Goal: Transaction & Acquisition: Purchase product/service

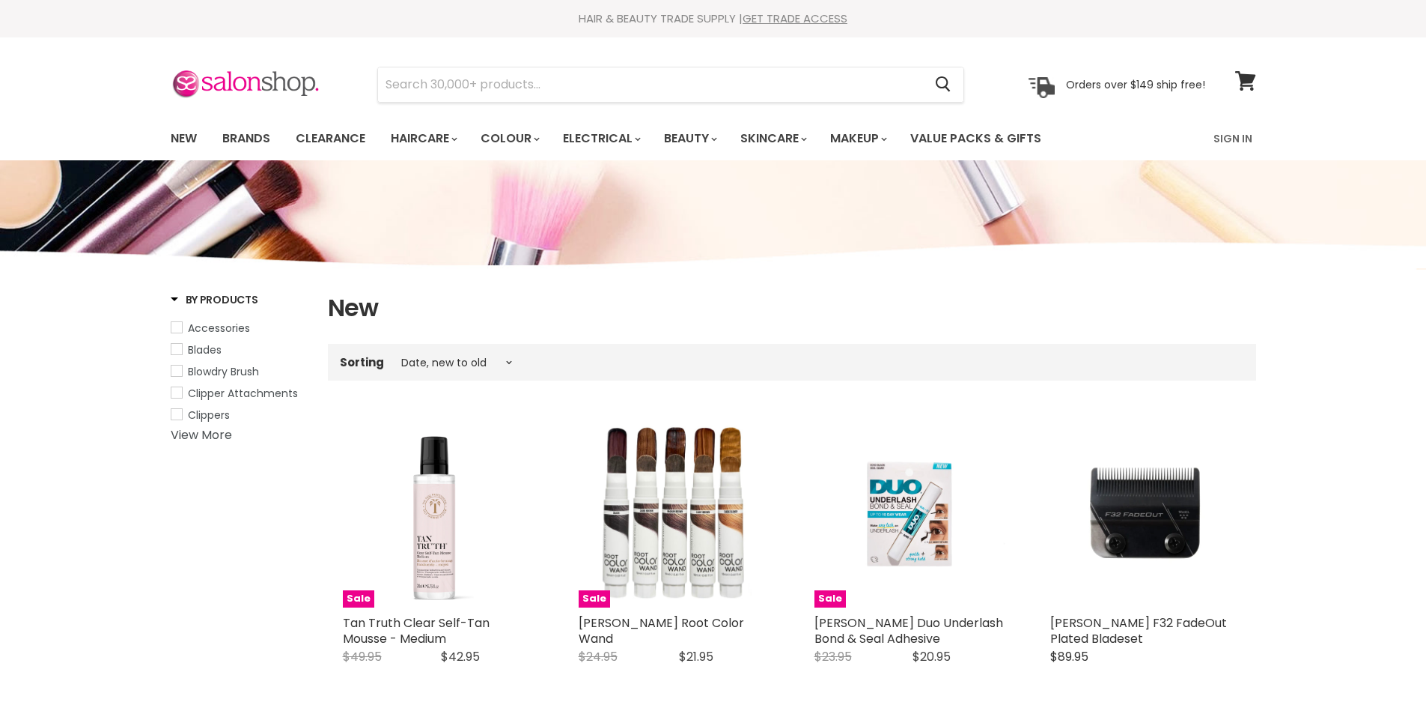
select select "created-descending"
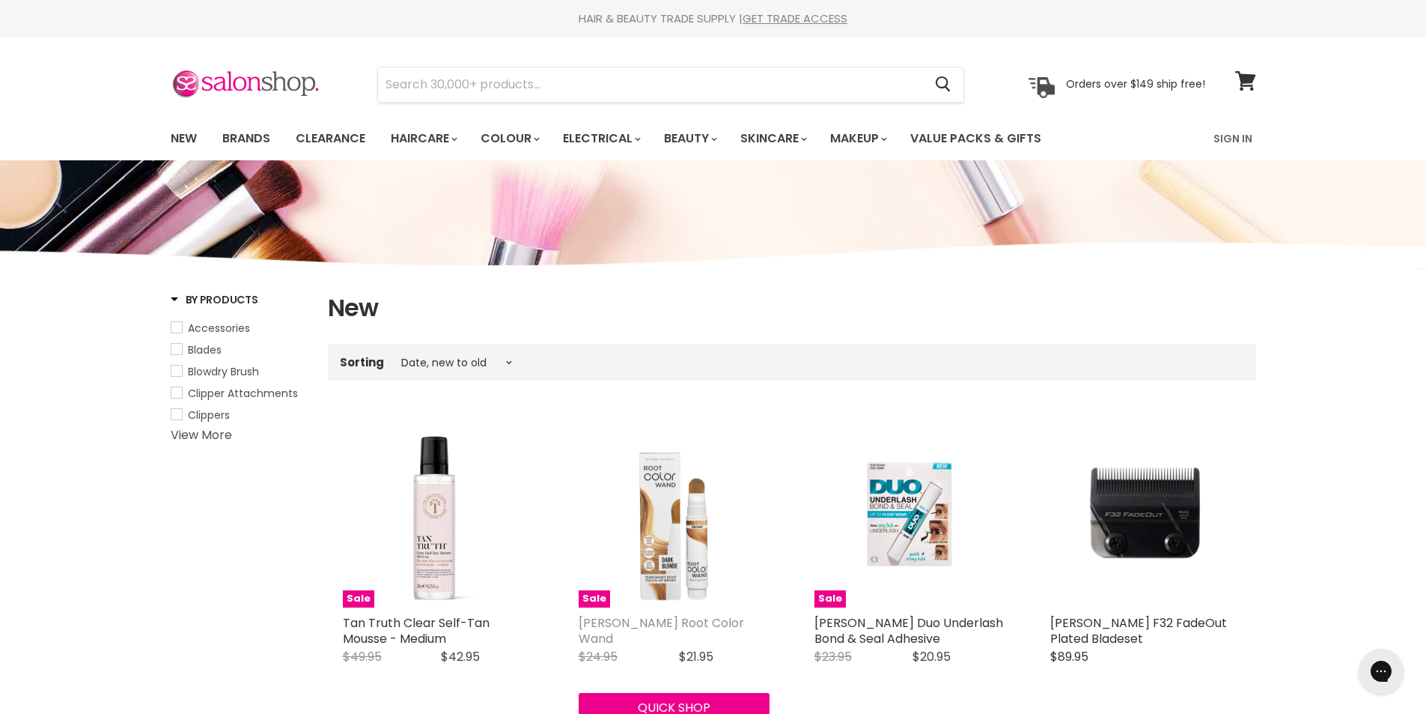
click at [652, 624] on link "[PERSON_NAME] Root Color Wand" at bounding box center [661, 630] width 165 height 33
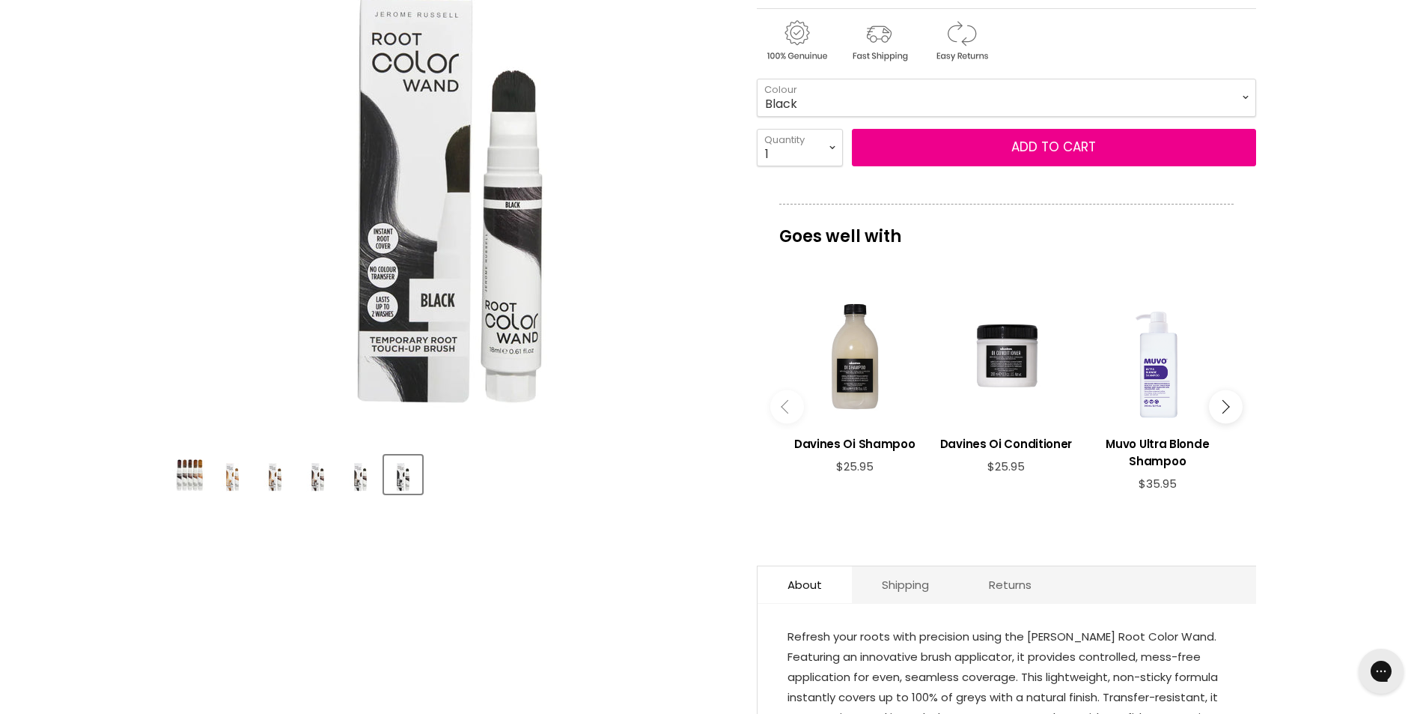
scroll to position [599, 0]
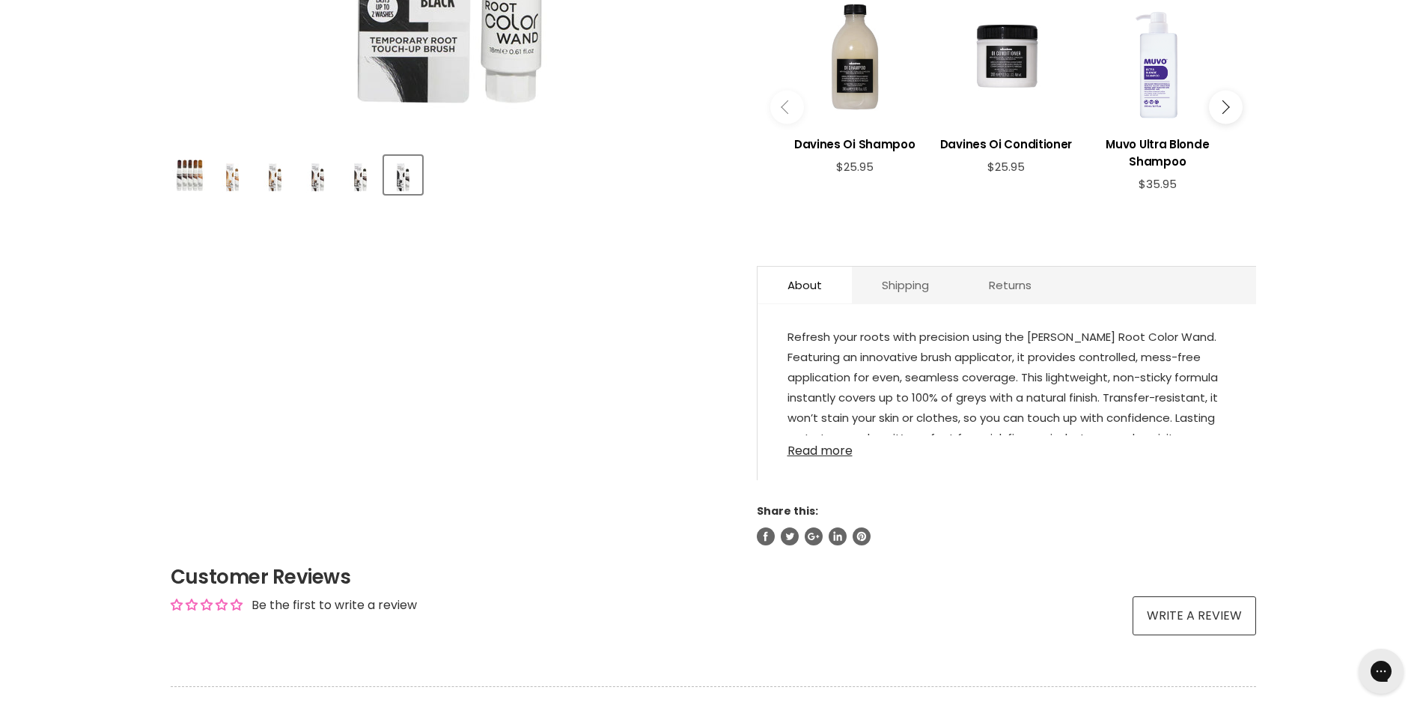
click at [831, 448] on link "Read more" at bounding box center [1007, 446] width 439 height 22
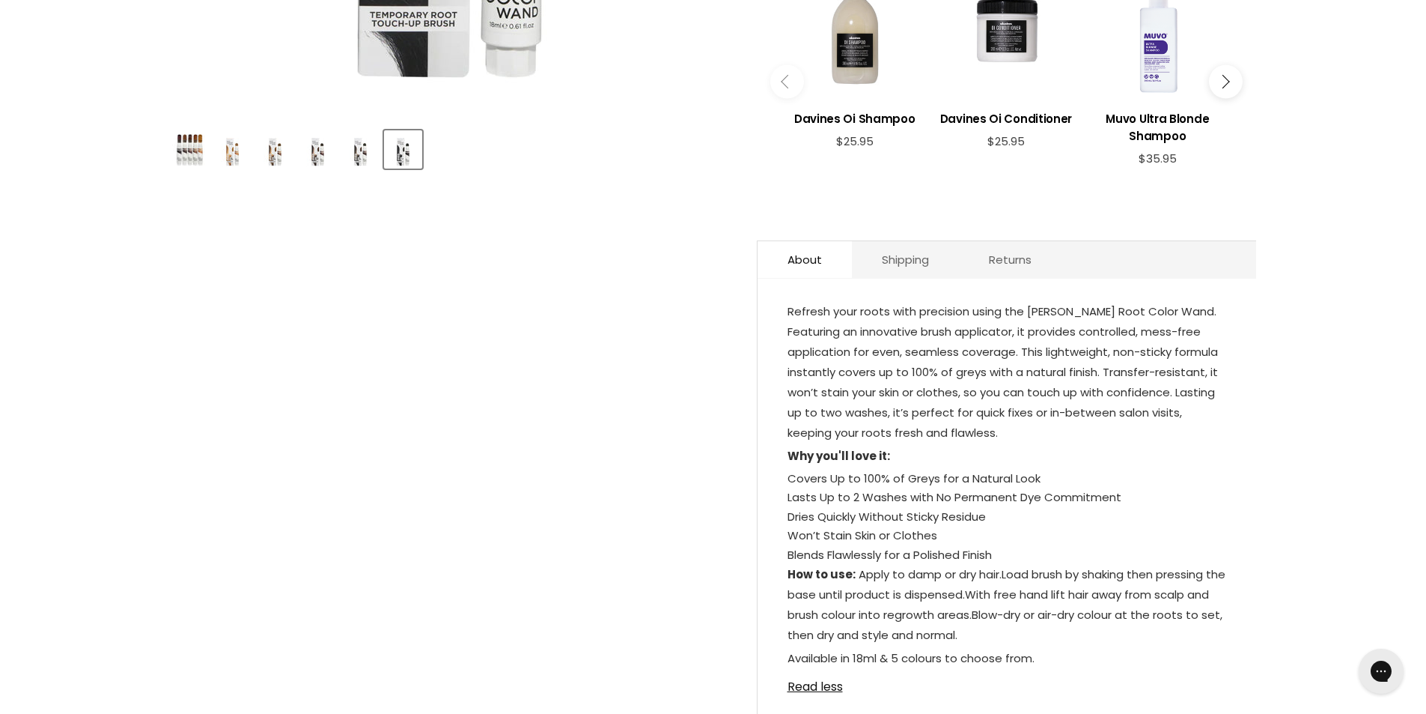
scroll to position [299, 0]
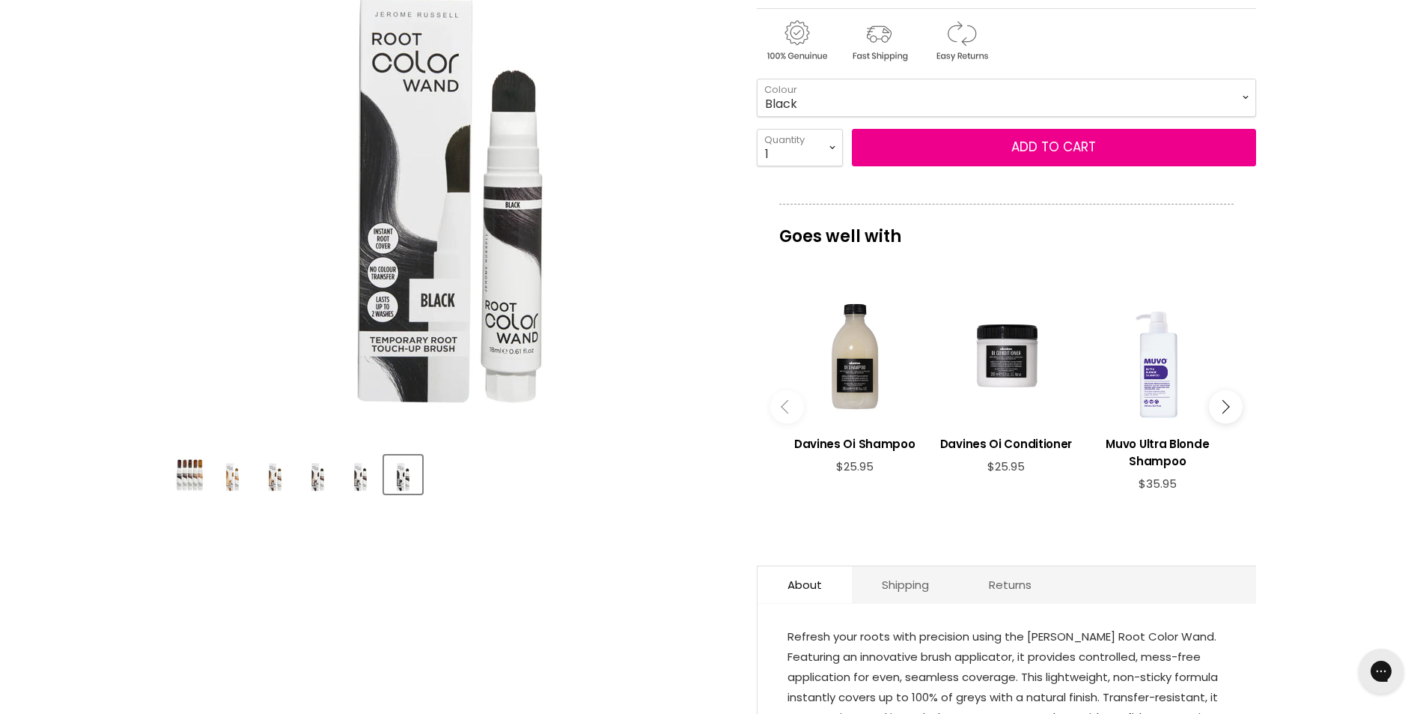
click at [237, 481] on img "Product thumbnails" at bounding box center [232, 474] width 35 height 35
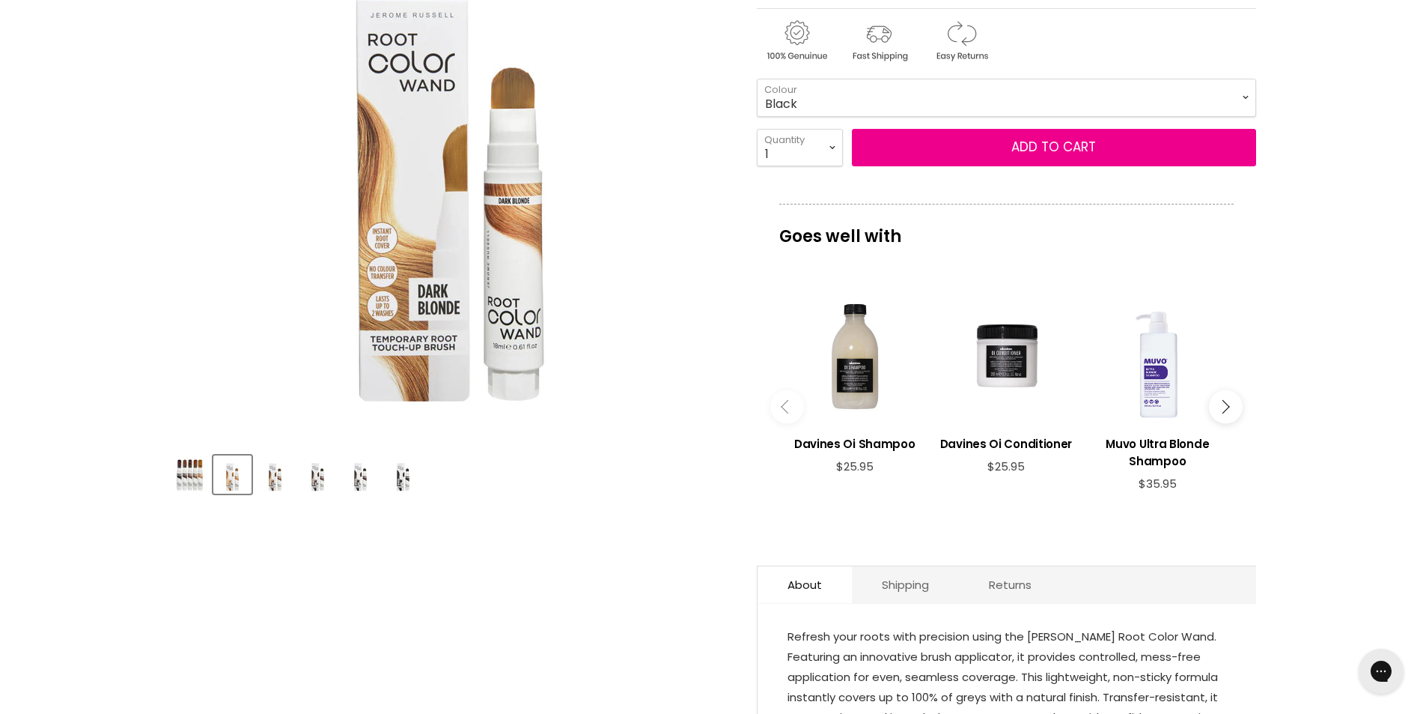
click at [270, 480] on img "Product thumbnails" at bounding box center [275, 474] width 35 height 35
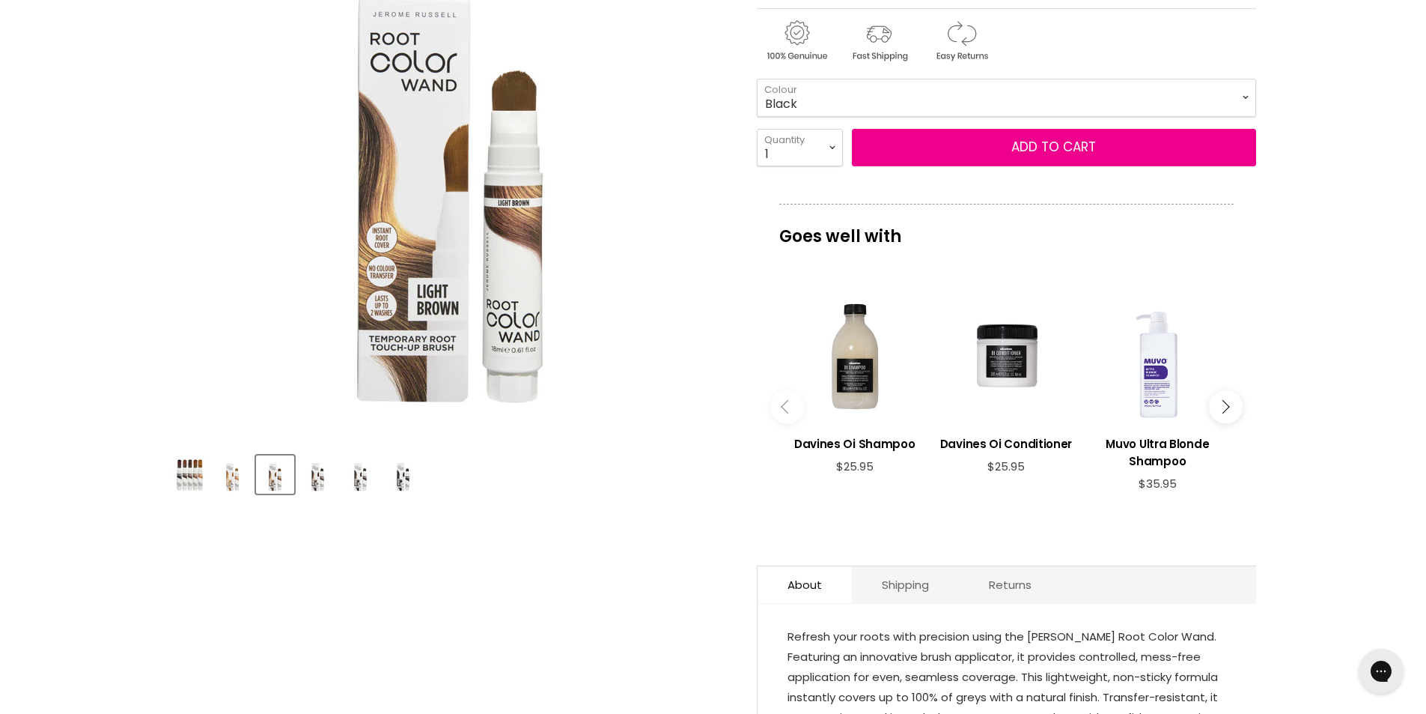
click at [320, 481] on img "Product thumbnails" at bounding box center [317, 474] width 35 height 35
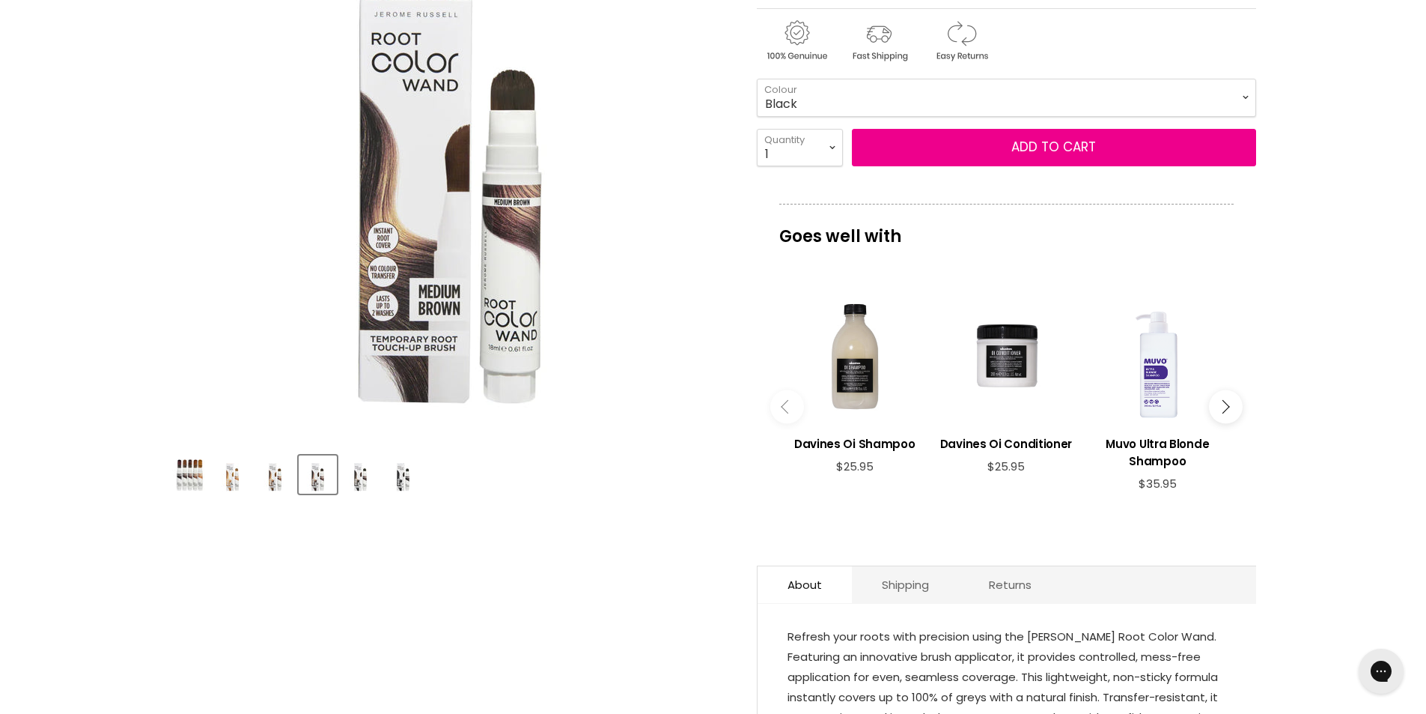
click at [359, 481] on img "Product thumbnails" at bounding box center [360, 474] width 35 height 35
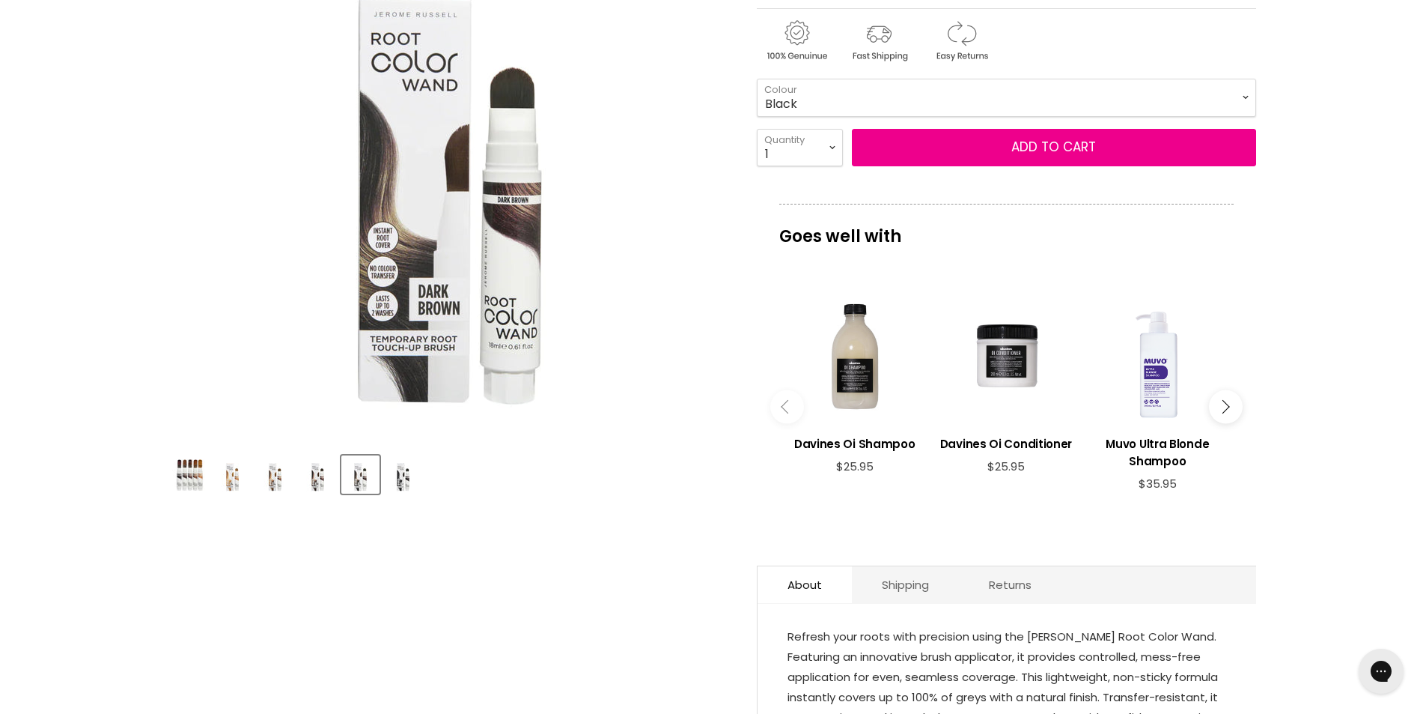
click at [403, 480] on img "Product thumbnails" at bounding box center [403, 474] width 35 height 35
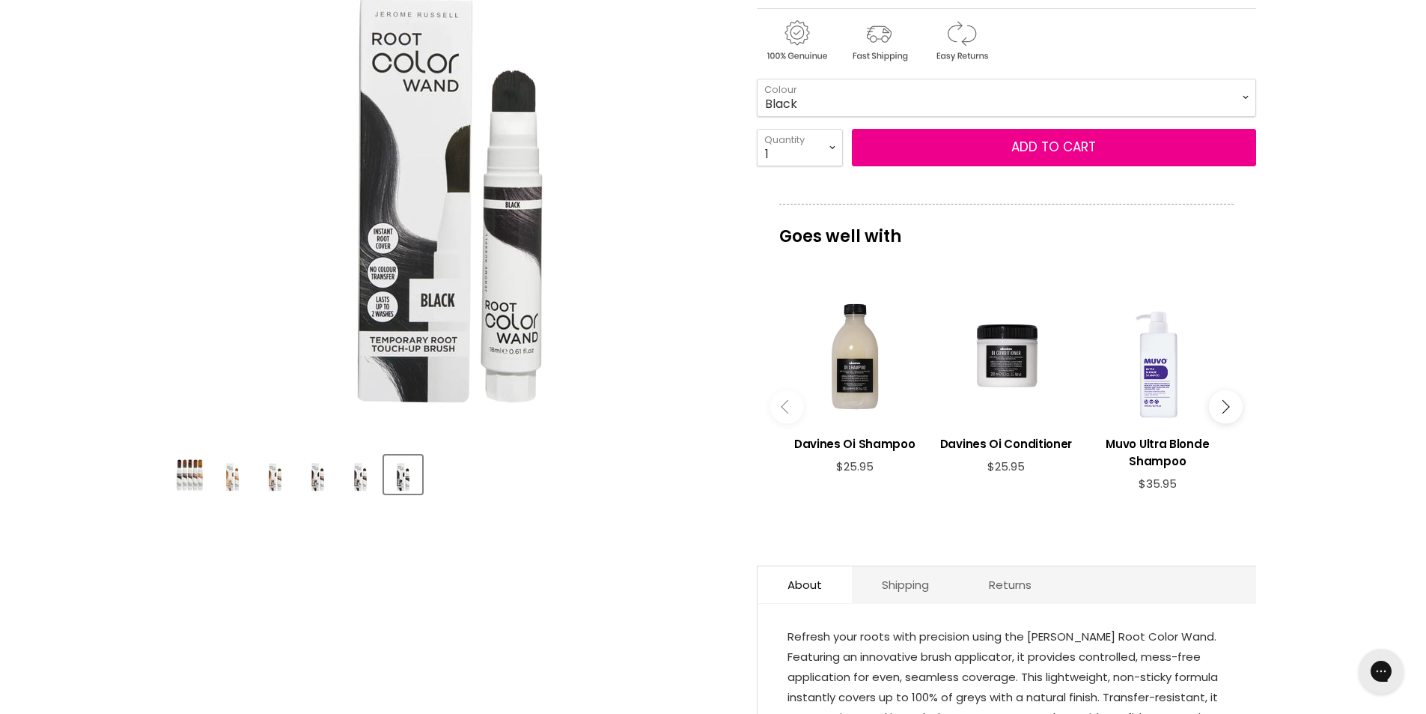
click at [353, 476] on img "Product thumbnails" at bounding box center [360, 474] width 35 height 35
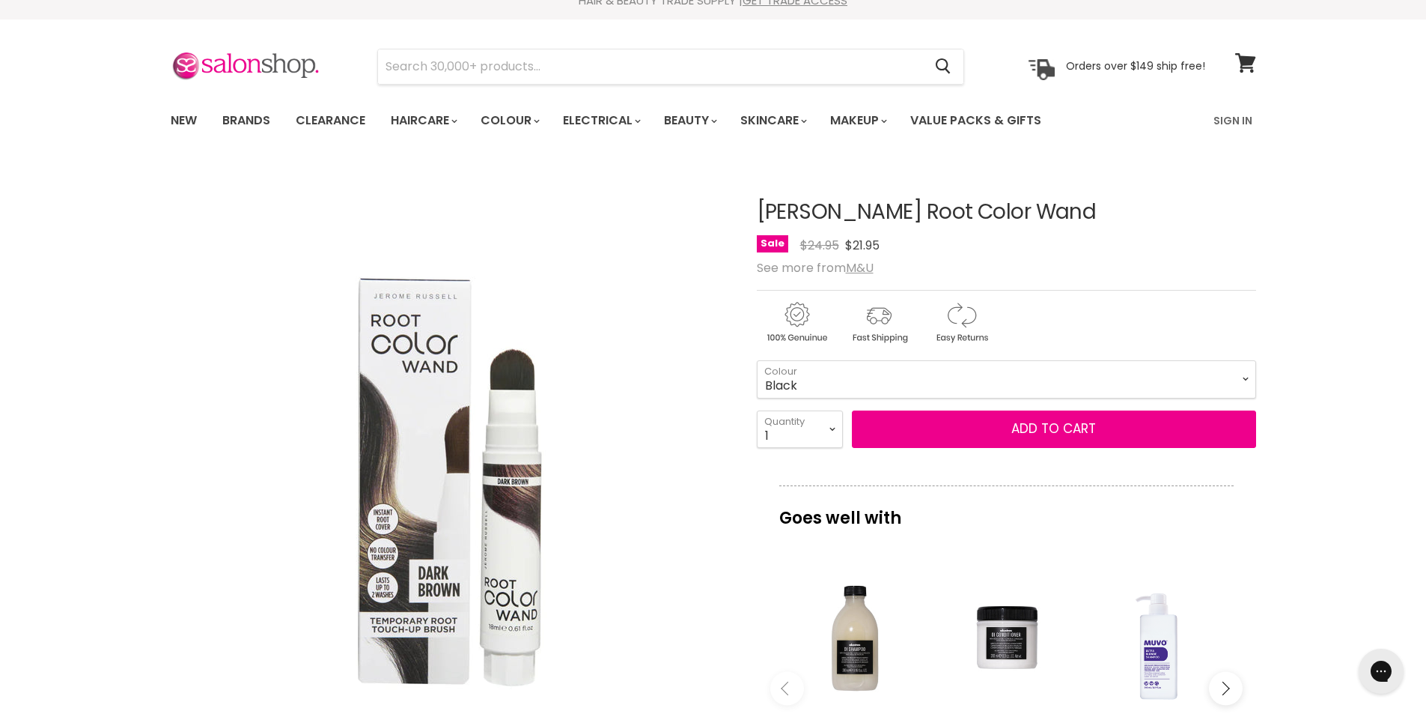
scroll to position [0, 0]
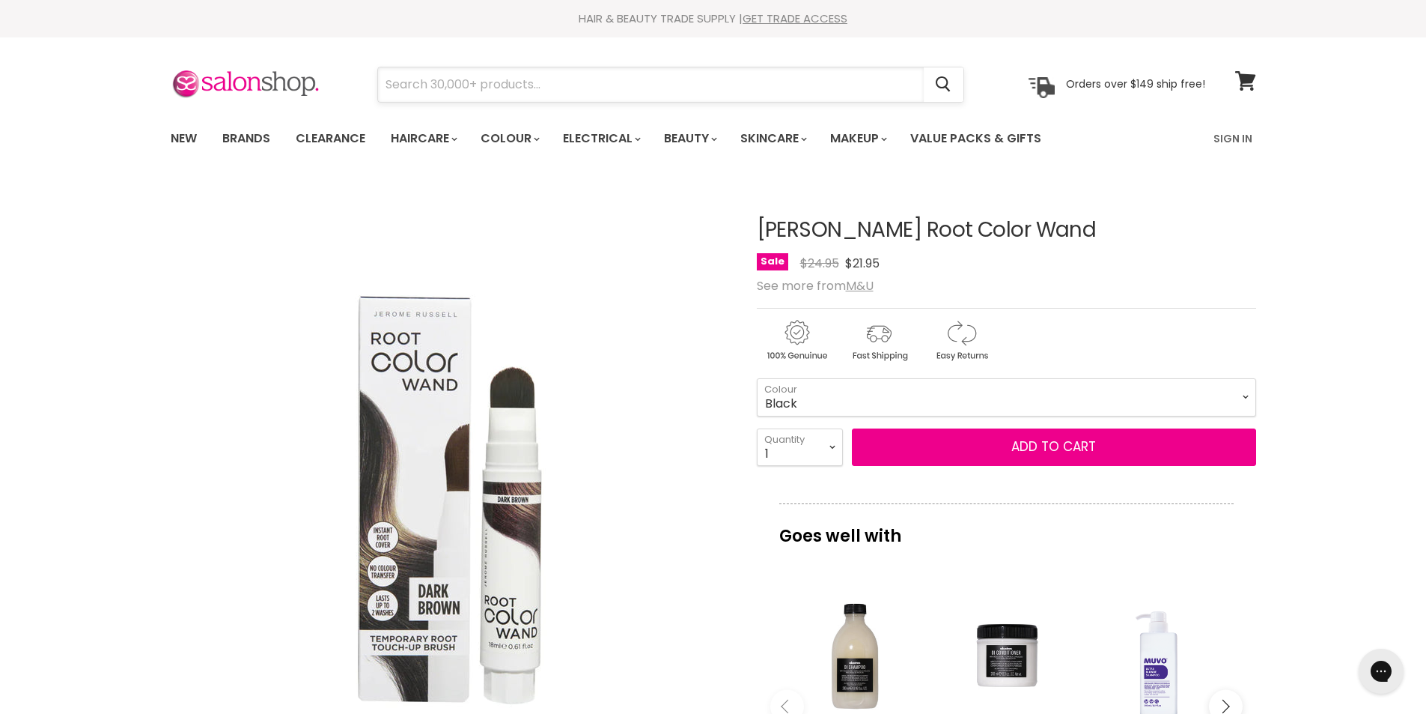
click at [651, 88] on input "Search" at bounding box center [651, 84] width 546 height 34
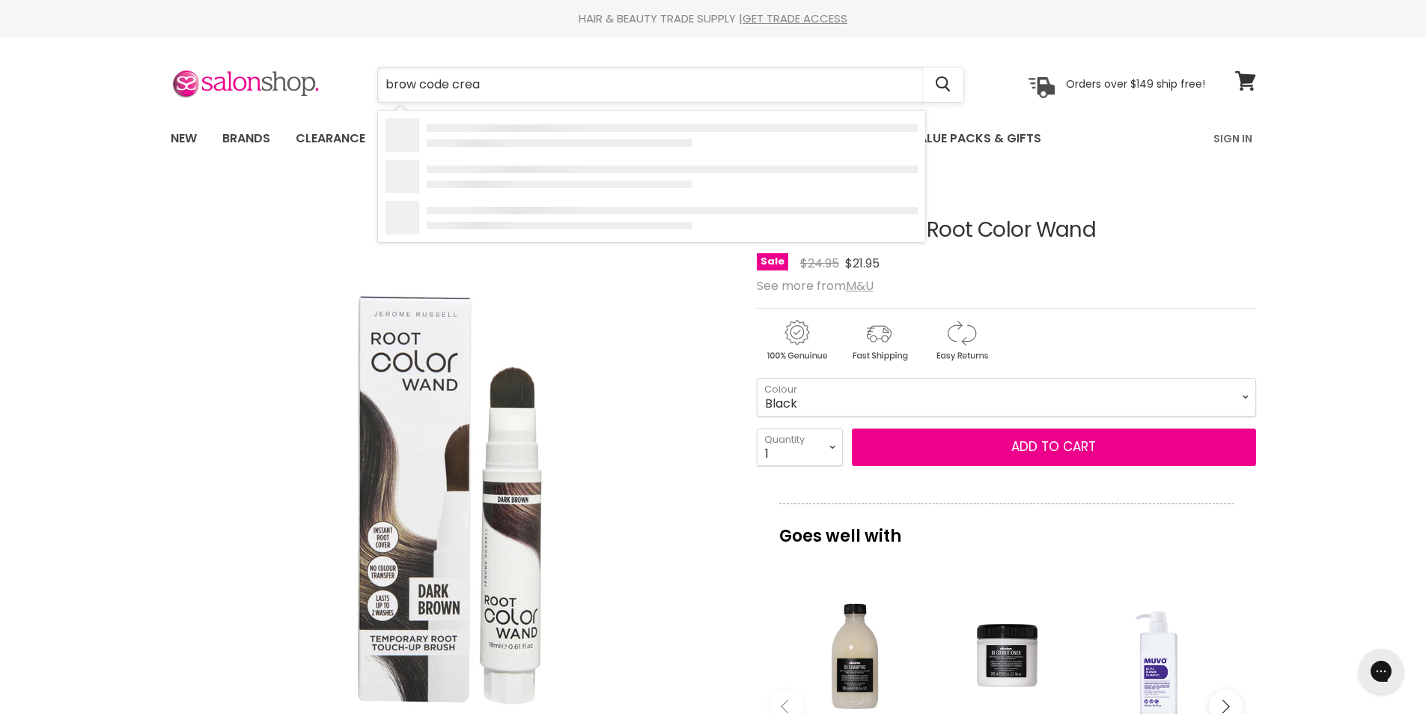
type input "brow code cream"
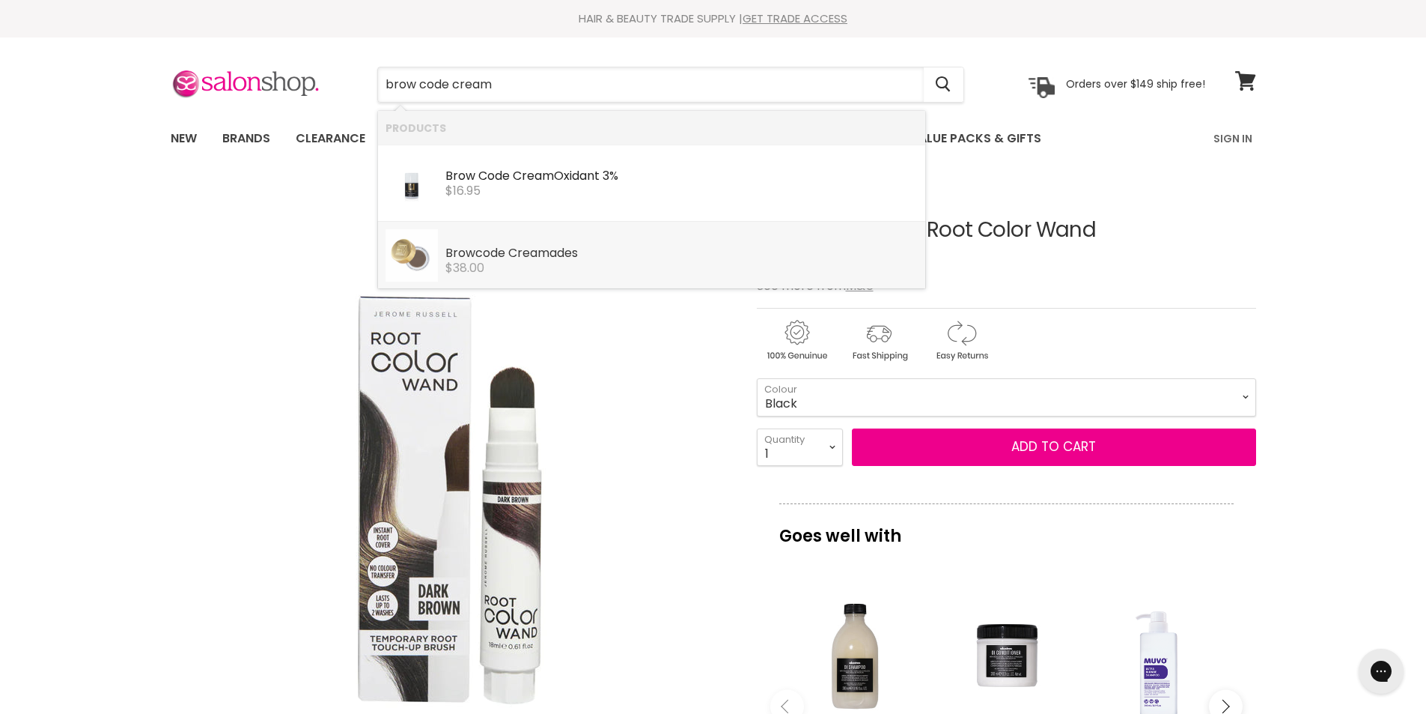
click at [509, 250] on b "Cream" at bounding box center [528, 252] width 41 height 17
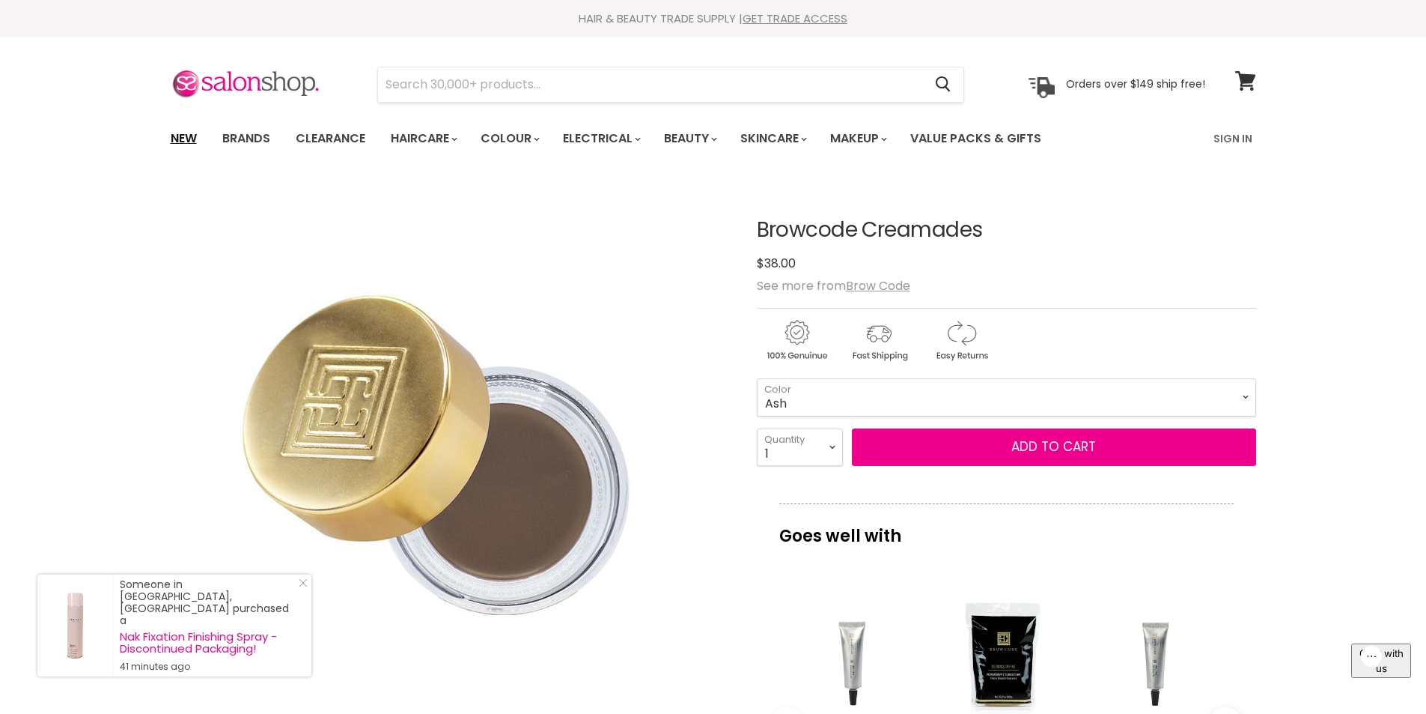
click at [195, 142] on link "New" at bounding box center [183, 138] width 49 height 31
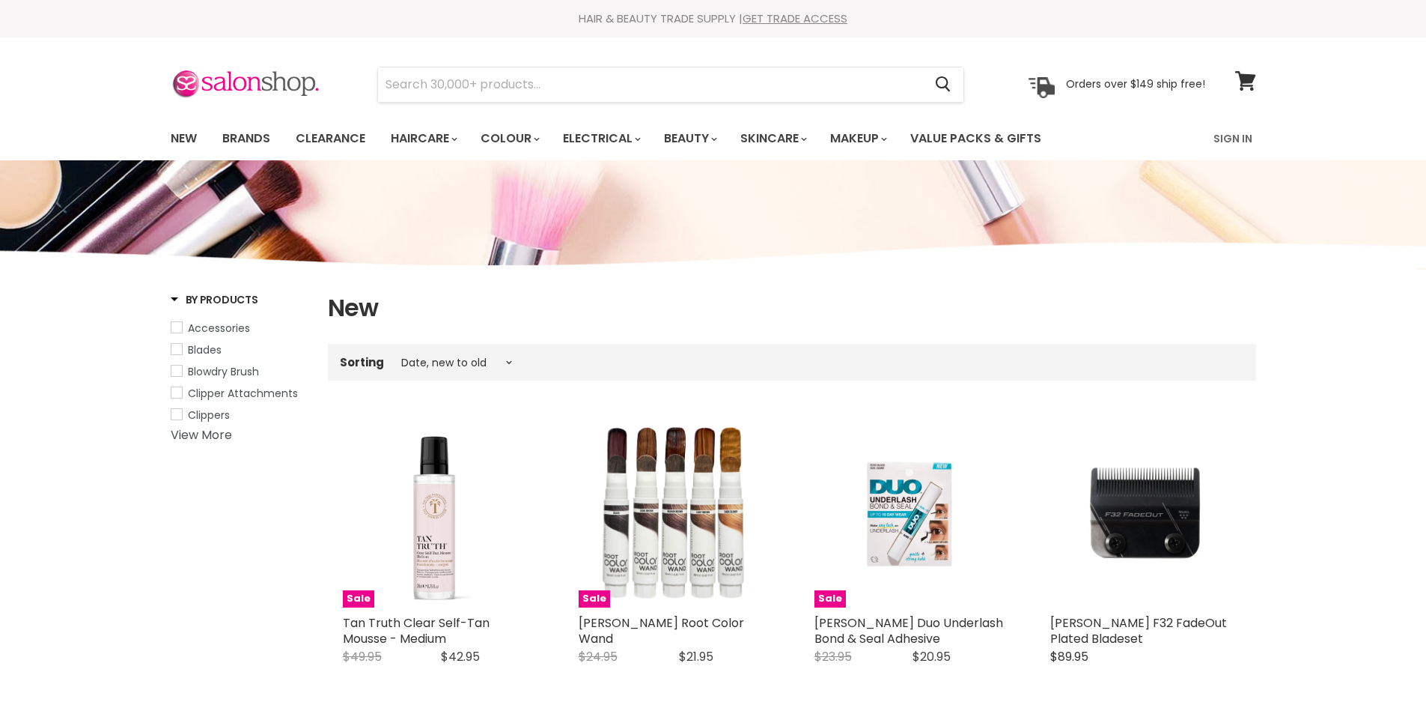
select select "created-descending"
